Goal: Transaction & Acquisition: Download file/media

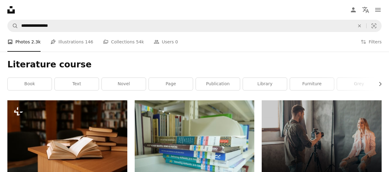
scroll to position [631, 0]
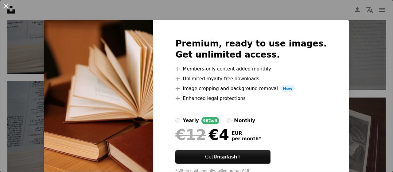
click at [6, 6] on button "An X shape" at bounding box center [5, 5] width 7 height 7
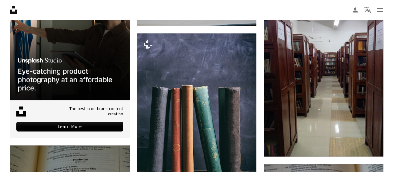
scroll to position [951, 0]
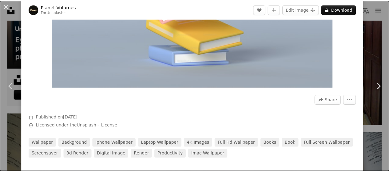
scroll to position [117, 0]
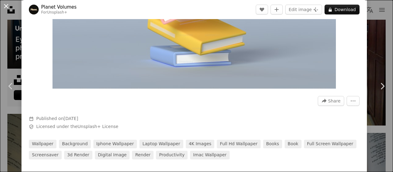
click at [3, 8] on button "An X shape" at bounding box center [5, 5] width 7 height 7
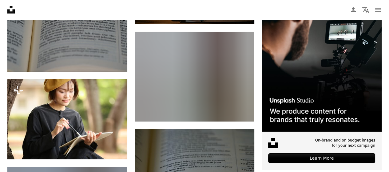
scroll to position [1717, 0]
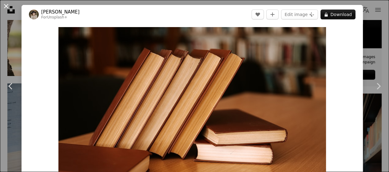
click at [2, 6] on button "An X shape" at bounding box center [5, 5] width 7 height 7
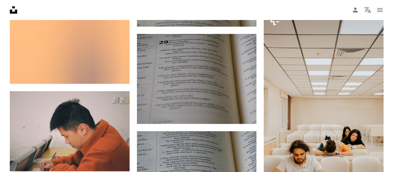
scroll to position [4834, 0]
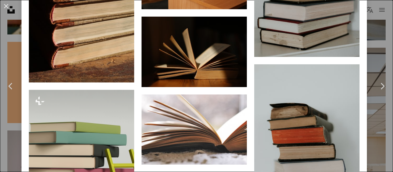
scroll to position [950, 0]
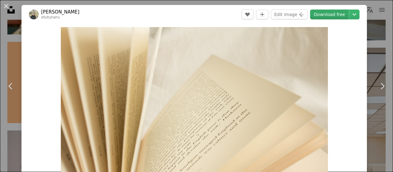
click at [319, 12] on link "Download free" at bounding box center [329, 15] width 39 height 10
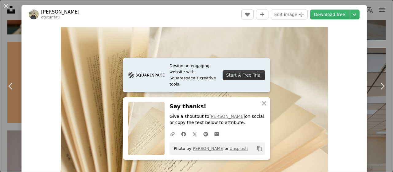
click at [372, 12] on div "An X shape Chevron left Chevron right [PERSON_NAME] otutunaru A heart A plus si…" at bounding box center [196, 86] width 393 height 172
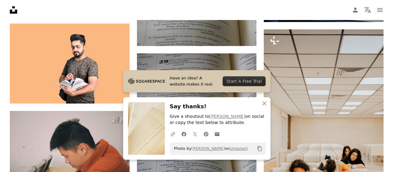
scroll to position [4781, 0]
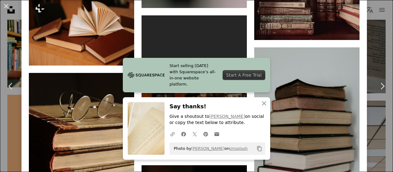
scroll to position [814, 0]
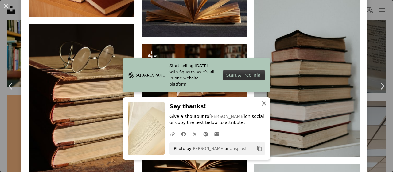
click at [263, 102] on icon "An X shape" at bounding box center [264, 103] width 7 height 7
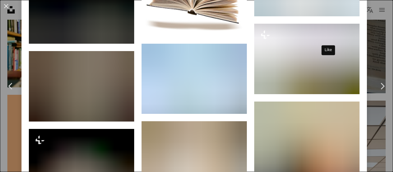
scroll to position [1355, 0]
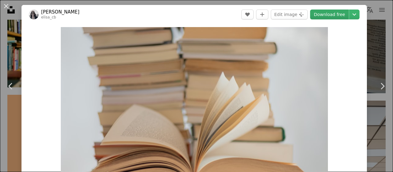
click at [317, 17] on link "Download free" at bounding box center [329, 15] width 39 height 10
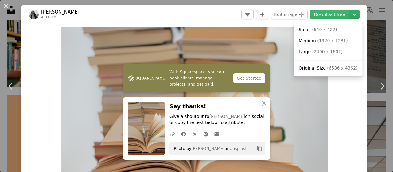
click at [350, 12] on icon "Chevron down" at bounding box center [355, 14] width 10 height 7
click at [319, 28] on span "( 640 x 427 )" at bounding box center [324, 29] width 25 height 5
